Goal: Task Accomplishment & Management: Check status

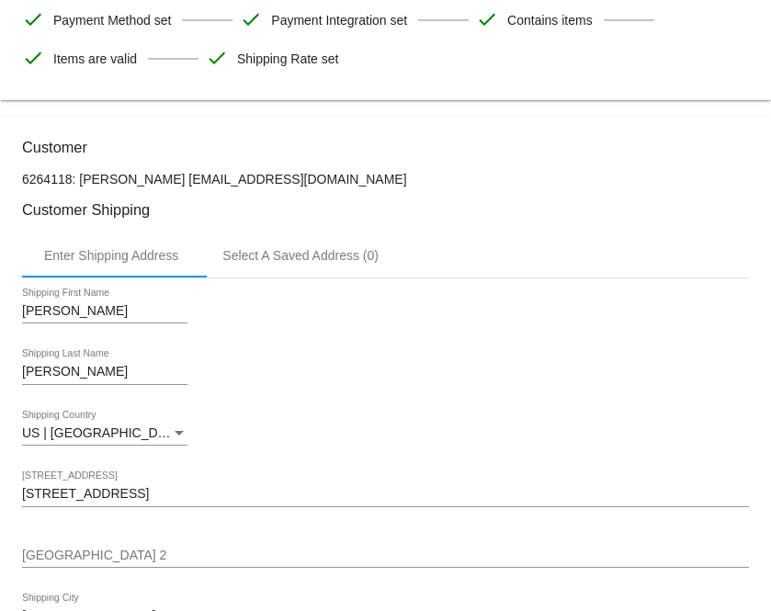
scroll to position [162, 0]
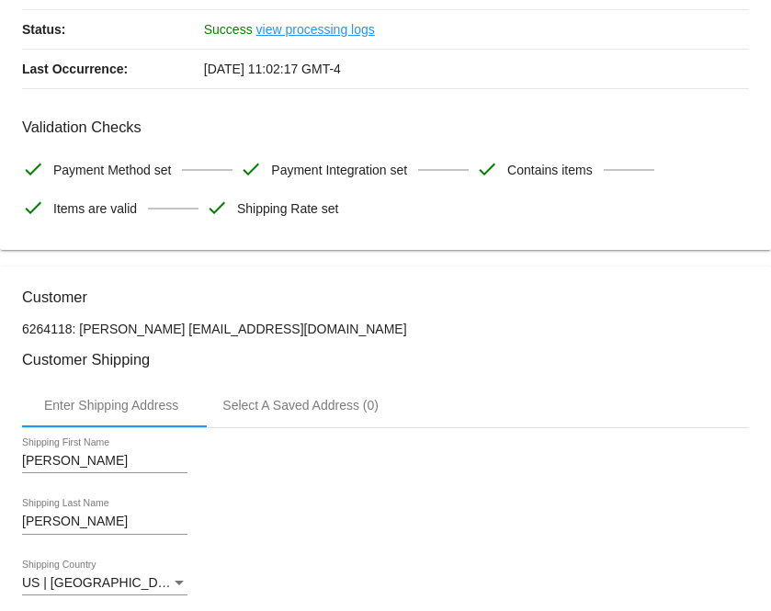
click at [230, 301] on h3 "Customer" at bounding box center [385, 296] width 727 height 17
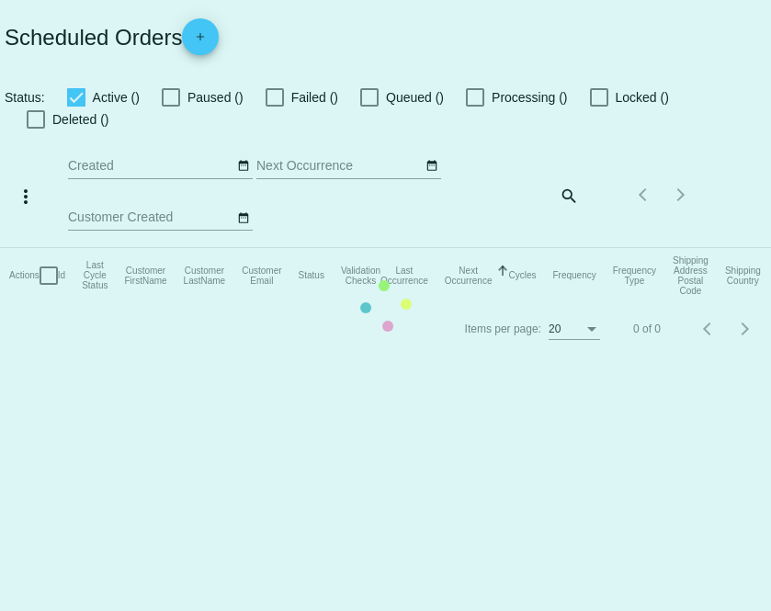
checkbox input "true"
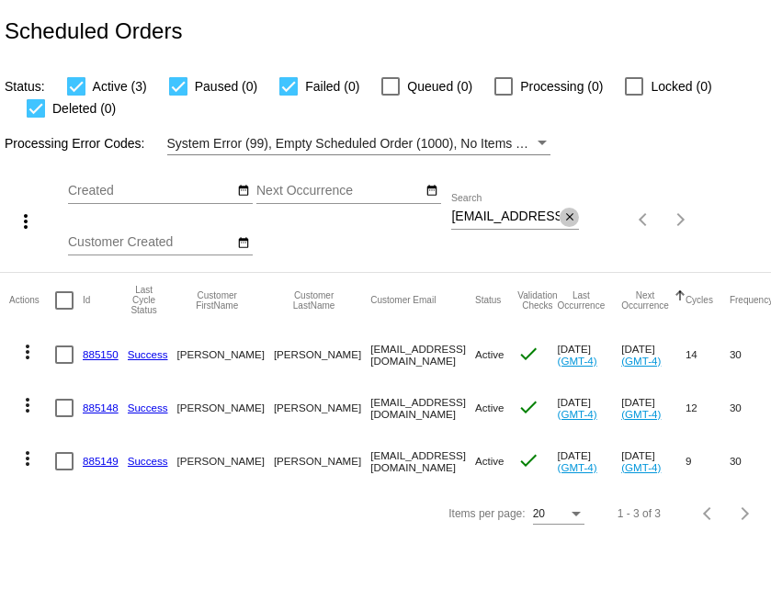
click at [571, 218] on mat-icon "close" at bounding box center [569, 217] width 13 height 15
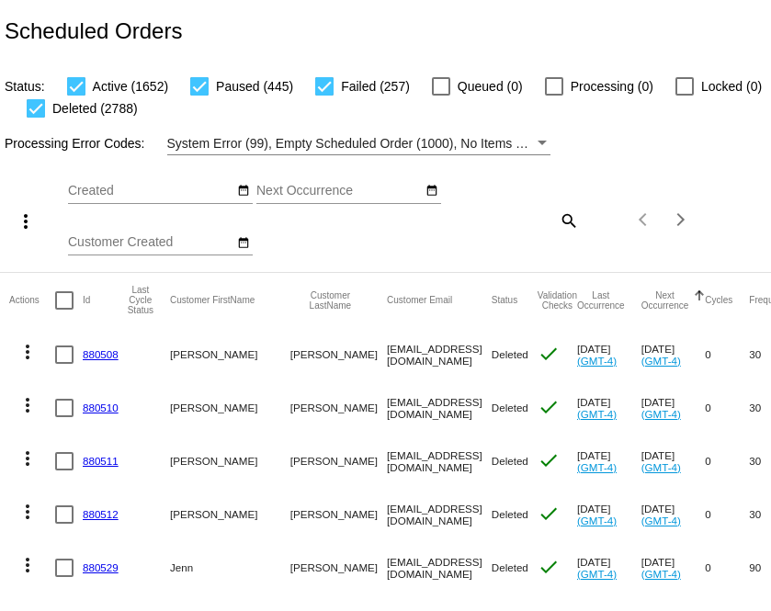
click at [564, 219] on mat-icon "search" at bounding box center [568, 220] width 22 height 28
click at [550, 219] on input "Search" at bounding box center [515, 216] width 128 height 15
paste input "[EMAIL_ADDRESS][DOMAIN_NAME]"
type input "[EMAIL_ADDRESS][DOMAIN_NAME]"
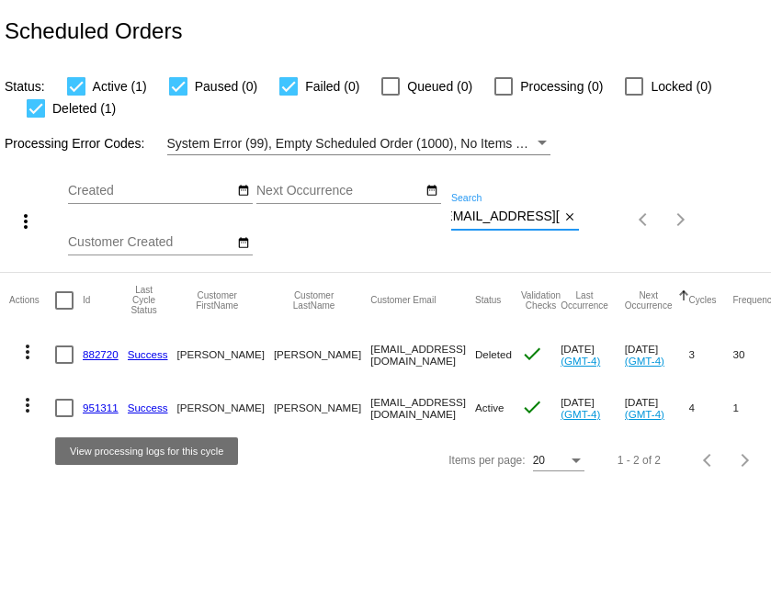
scroll to position [0, 0]
click at [132, 405] on link "Success" at bounding box center [148, 407] width 40 height 12
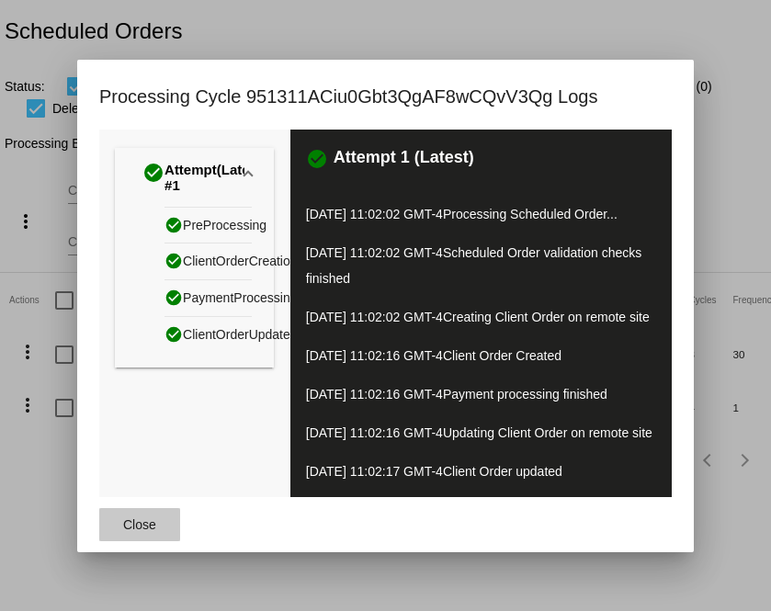
click at [146, 532] on span "Close" at bounding box center [139, 524] width 33 height 15
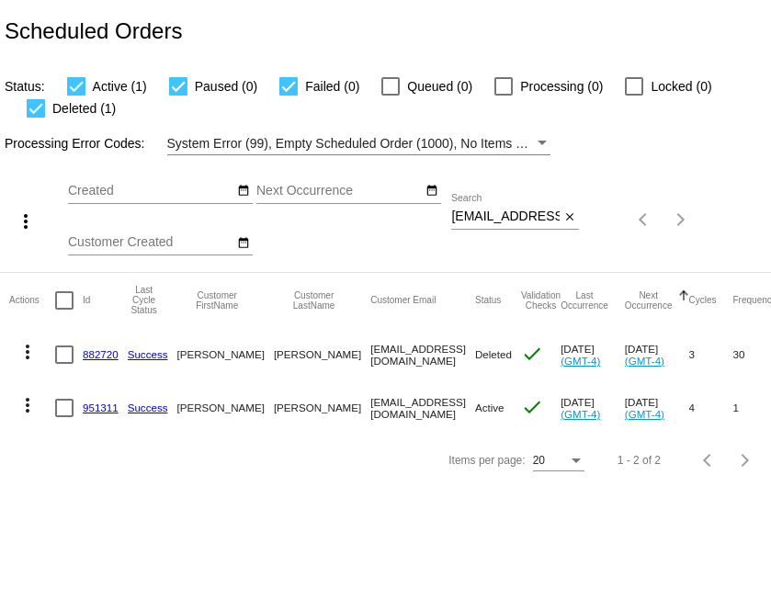
click at [103, 404] on link "951311" at bounding box center [101, 407] width 36 height 12
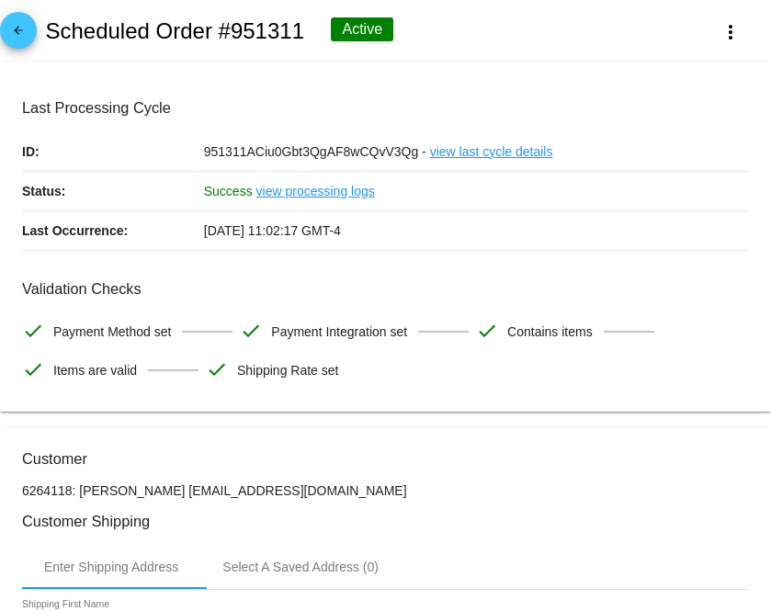
click at [360, 188] on link "view processing logs" at bounding box center [315, 191] width 119 height 39
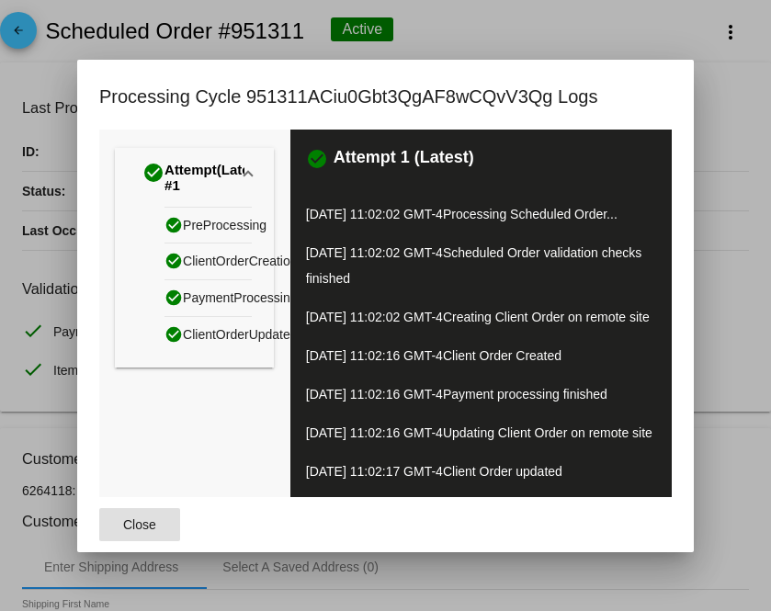
scroll to position [21, 0]
click at [143, 541] on button "Close" at bounding box center [139, 524] width 81 height 33
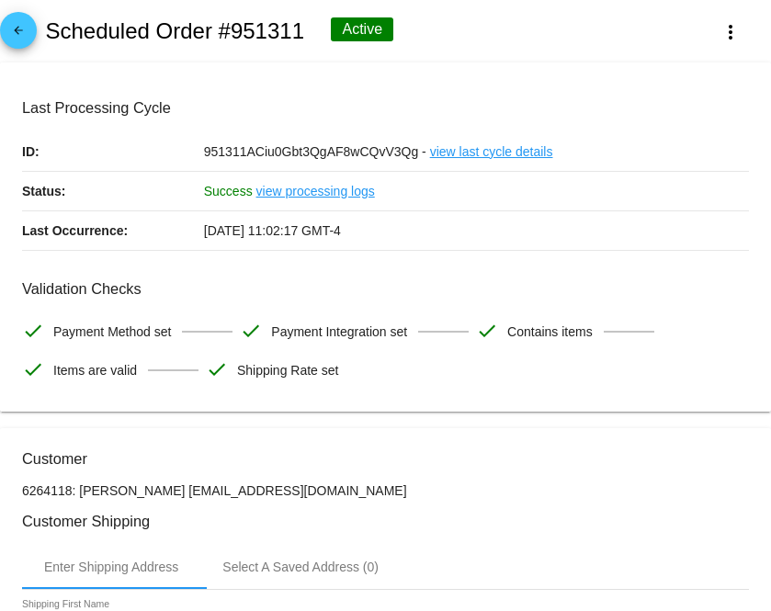
click at [445, 148] on link "view last cycle details" at bounding box center [491, 151] width 123 height 39
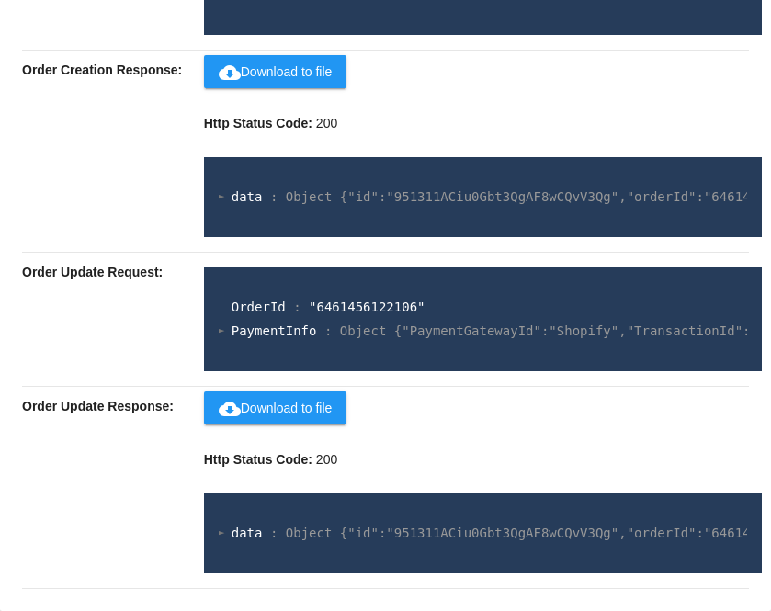
scroll to position [1210, 0]
click at [487, 450] on p "Http Status Code: 200" at bounding box center [476, 459] width 545 height 39
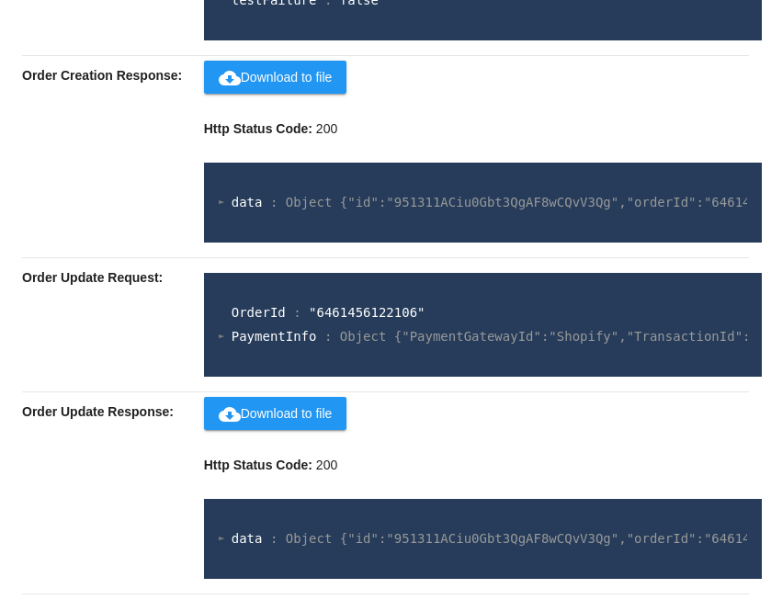
scroll to position [0, 0]
